Goal: Task Accomplishment & Management: Manage account settings

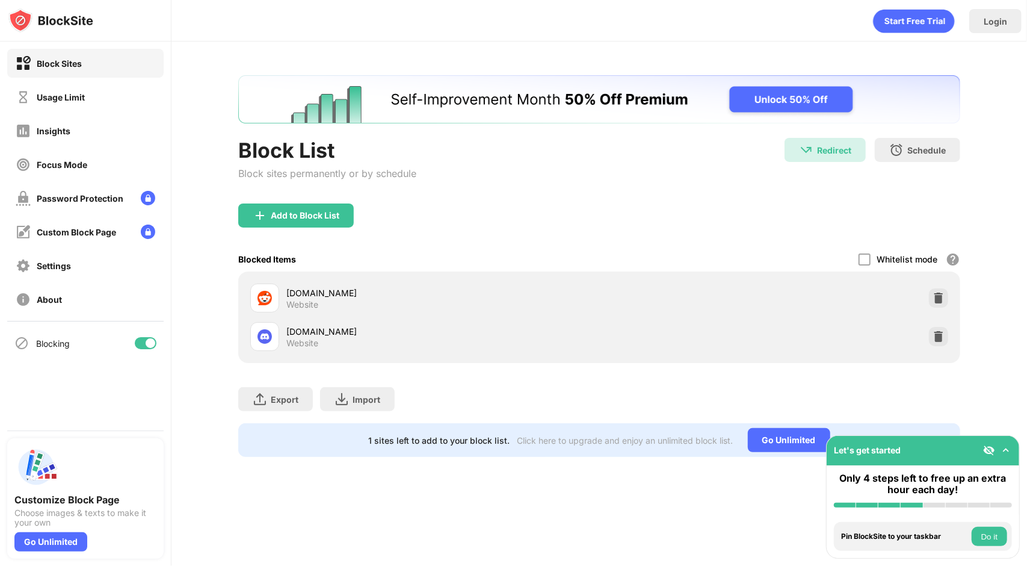
click at [875, 295] on div "[DOMAIN_NAME] Website" at bounding box center [600, 298] width 708 height 39
click at [871, 266] on div "Whitelist mode Block all websites except for those in your whitelist. Whitelist…" at bounding box center [910, 259] width 102 height 25
click at [866, 261] on div at bounding box center [865, 259] width 12 height 12
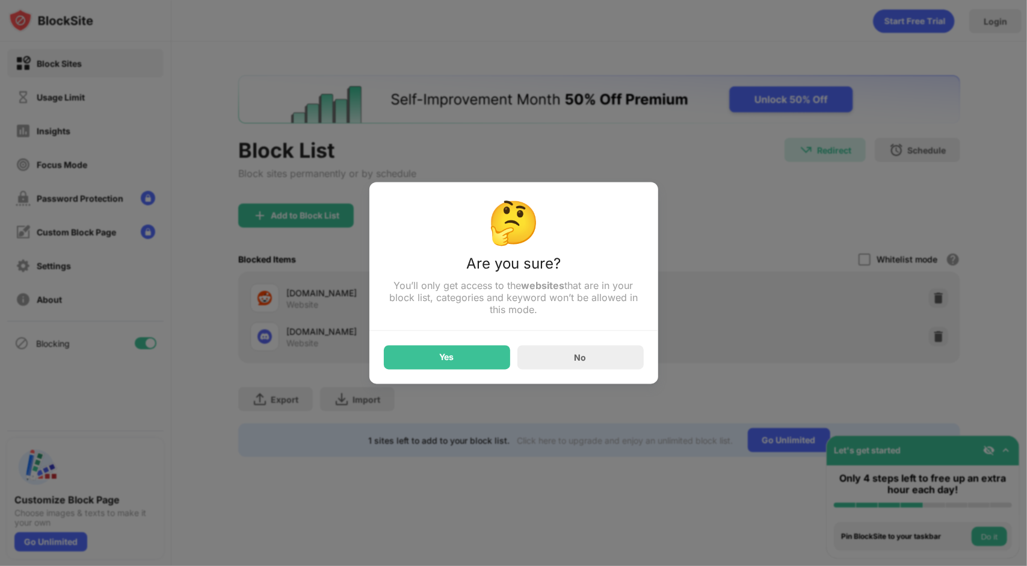
click at [459, 354] on div "Yes" at bounding box center [447, 357] width 126 height 24
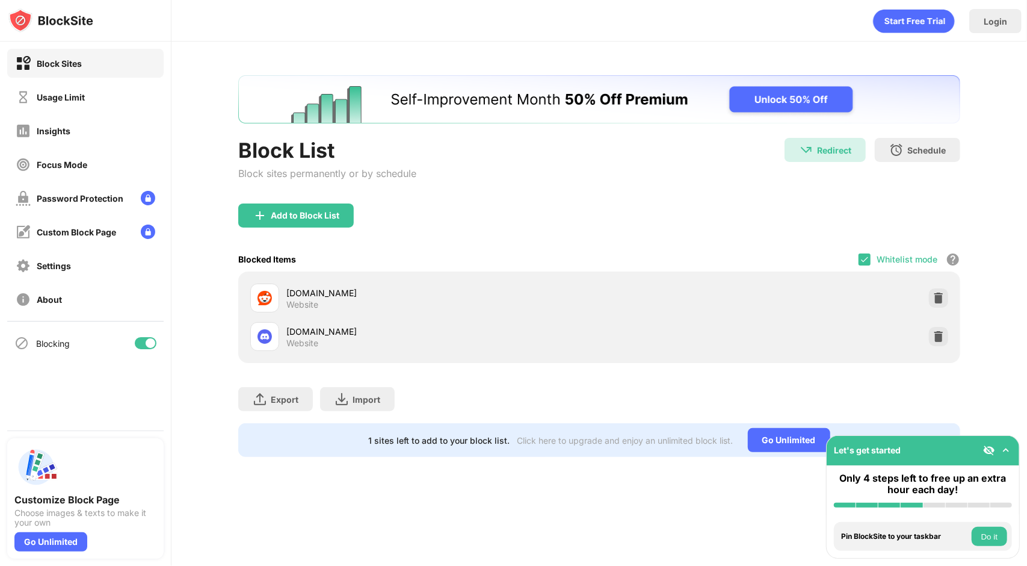
click at [872, 250] on div "Whitelist mode Block all websites except for those in your whitelist. Whitelist…" at bounding box center [910, 259] width 102 height 25
drag, startPoint x: 868, startPoint y: 260, endPoint x: 868, endPoint y: 244, distance: 15.7
click at [868, 244] on div "Add to Block List" at bounding box center [599, 224] width 722 height 43
click at [867, 255] on img at bounding box center [865, 260] width 10 height 10
